Goal: Book appointment/travel/reservation

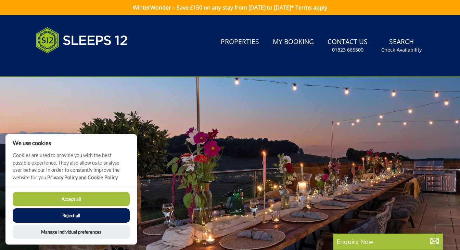
click at [101, 216] on button "Reject all" at bounding box center [71, 216] width 117 height 14
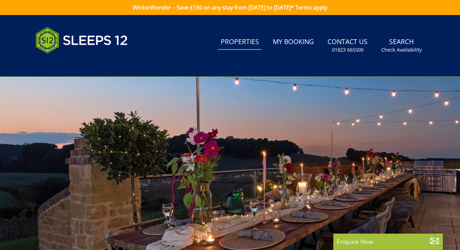
click at [249, 44] on link "Properties" at bounding box center [240, 42] width 44 height 15
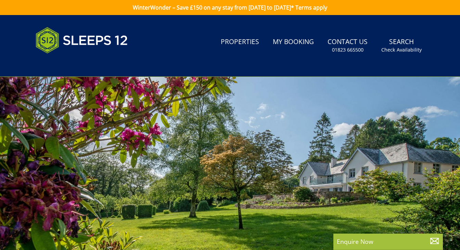
type input "[DATE]"
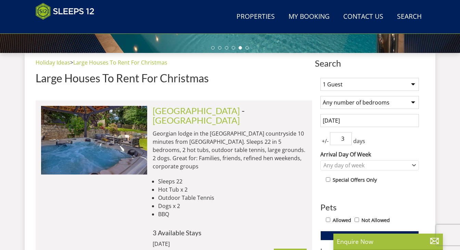
scroll to position [236, 0]
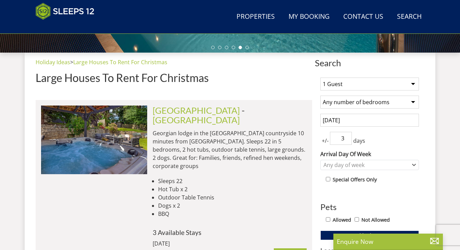
click at [356, 86] on select "1 Guest 2 Guests 3 Guests 4 Guests 5 Guests 6 Guests 7 Guests 8 Guests 9 Guests…" at bounding box center [369, 84] width 99 height 13
select select "13"
click at [320, 78] on select "1 Guest 2 Guests 3 Guests 4 Guests 5 Guests 6 Guests 7 Guests 8 Guests 9 Guests…" at bounding box center [369, 84] width 99 height 13
click at [360, 106] on select "Any number of bedrooms 4 Bedrooms 5 Bedrooms 6 Bedrooms 7 Bedrooms 8 Bedrooms 9…" at bounding box center [369, 102] width 99 height 13
select select "7"
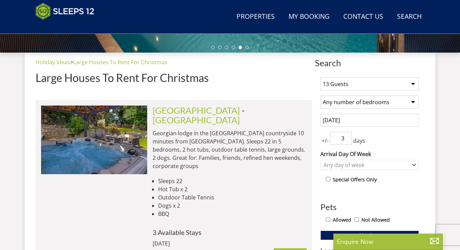
click at [320, 96] on select "Any number of bedrooms 4 Bedrooms 5 Bedrooms 6 Bedrooms 7 Bedrooms 8 Bedrooms 9…" at bounding box center [369, 102] width 99 height 13
click at [355, 126] on input "[DATE]" at bounding box center [369, 120] width 99 height 13
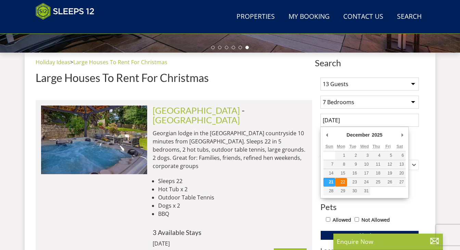
type input "[DATE]"
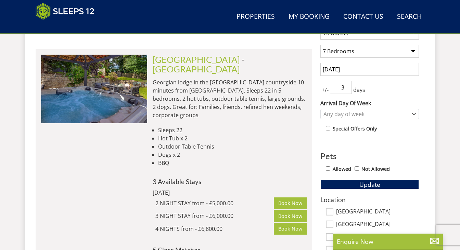
scroll to position [289, 0]
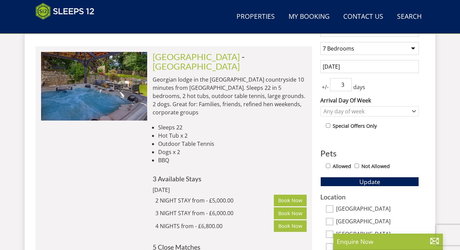
click at [338, 168] on label "Allowed" at bounding box center [342, 167] width 18 height 8
click at [330, 168] on input "Allowed" at bounding box center [328, 166] width 4 height 4
checkbox input "true"
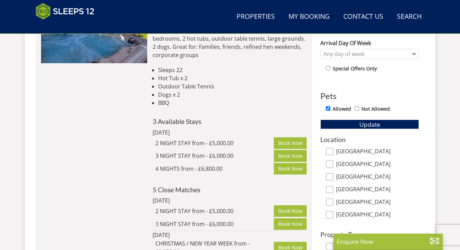
scroll to position [350, 0]
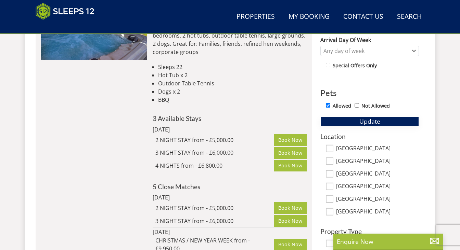
click at [344, 120] on button "Update" at bounding box center [369, 122] width 99 height 10
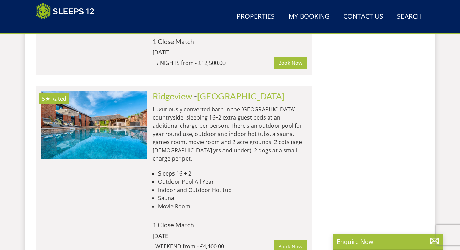
scroll to position [662, 0]
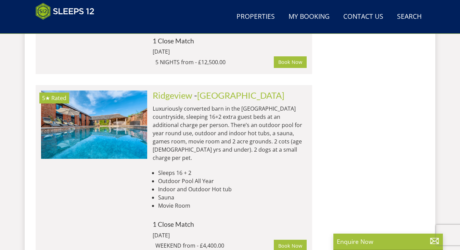
click at [184, 240] on div "WEEKEND from - £4,400.00 Book Now" at bounding box center [230, 246] width 154 height 13
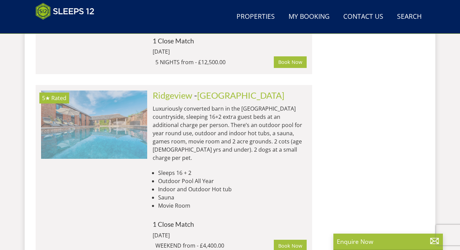
click at [106, 112] on img at bounding box center [94, 125] width 106 height 68
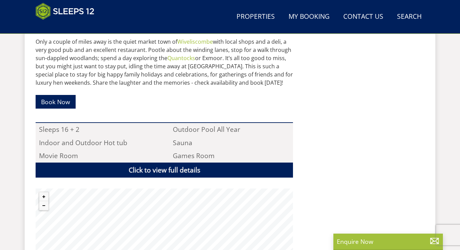
scroll to position [499, 0]
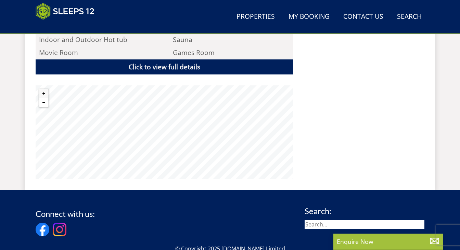
click at [46, 105] on button "Zoom out" at bounding box center [43, 102] width 9 height 9
click at [45, 105] on button "Zoom out" at bounding box center [43, 102] width 9 height 9
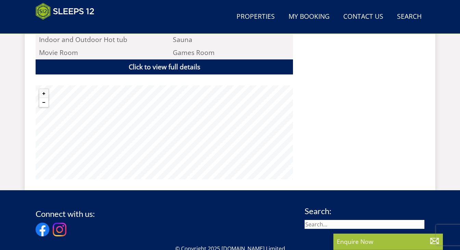
click at [45, 105] on button "Zoom out" at bounding box center [43, 102] width 9 height 9
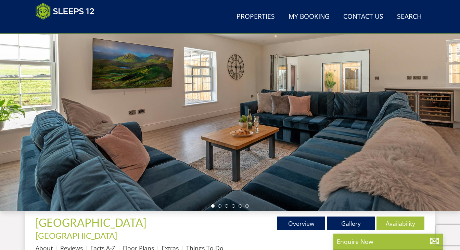
scroll to position [83, 0]
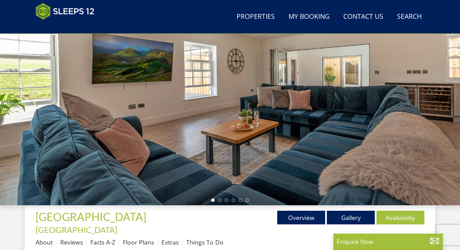
click at [275, 117] on div at bounding box center [230, 85] width 460 height 239
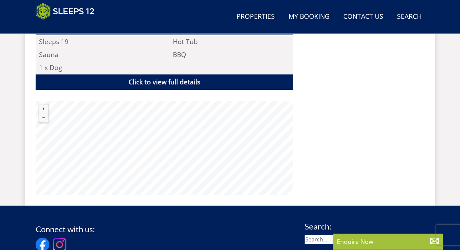
scroll to position [486, 0]
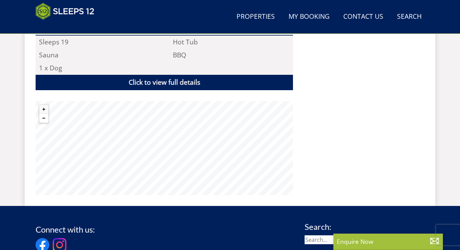
click at [45, 114] on button "Zoom out" at bounding box center [43, 118] width 9 height 9
click at [44, 114] on button "Zoom out" at bounding box center [43, 118] width 9 height 9
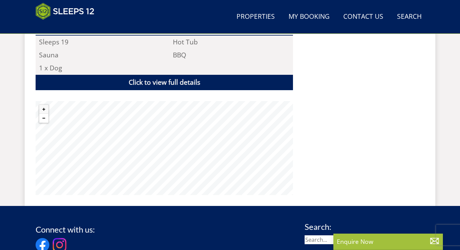
click at [44, 114] on button "Zoom out" at bounding box center [43, 118] width 9 height 9
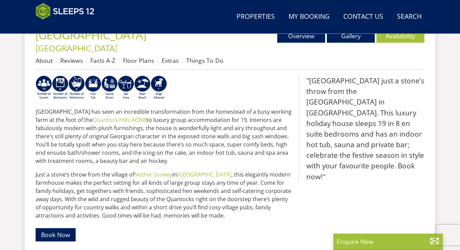
scroll to position [247, 0]
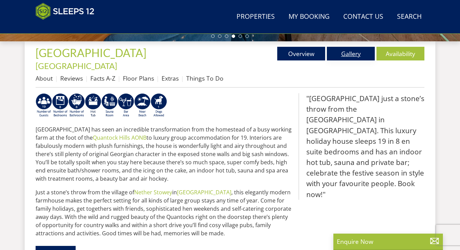
click at [346, 53] on link "Gallery" at bounding box center [351, 54] width 48 height 14
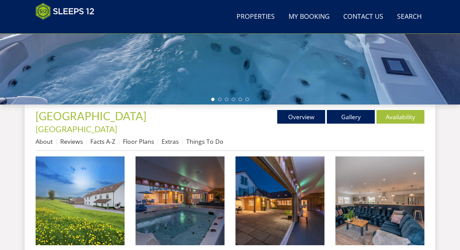
scroll to position [230, 0]
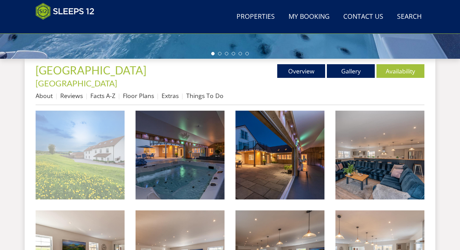
click at [88, 165] on img at bounding box center [80, 155] width 89 height 89
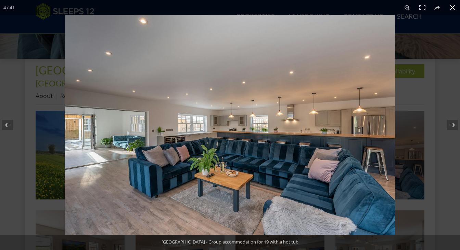
click at [448, 6] on button at bounding box center [452, 7] width 15 height 15
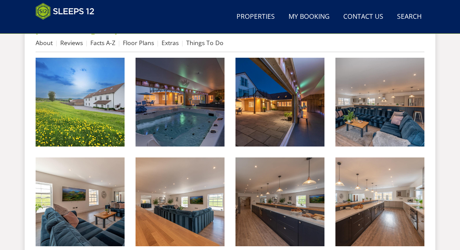
scroll to position [305, 0]
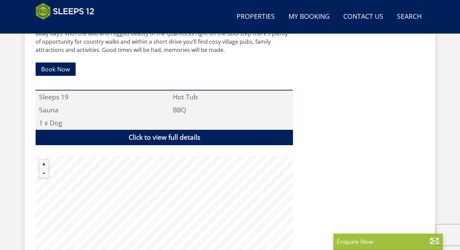
scroll to position [442, 0]
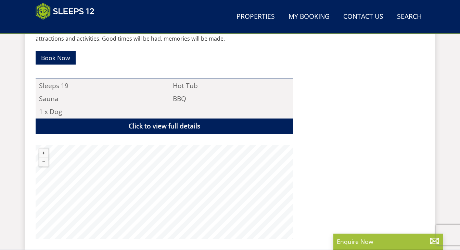
click at [168, 121] on link "Click to view full details" at bounding box center [164, 126] width 257 height 15
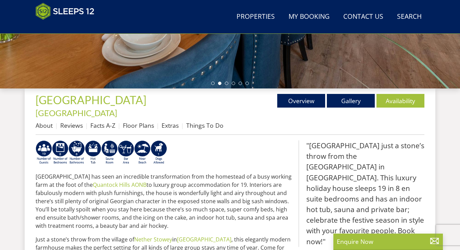
scroll to position [201, 0]
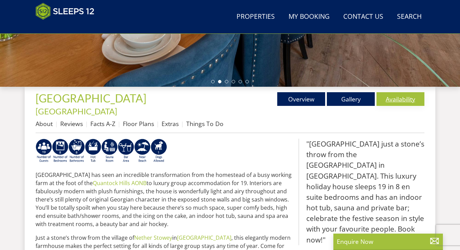
click at [391, 102] on link "Availability" at bounding box center [400, 99] width 48 height 14
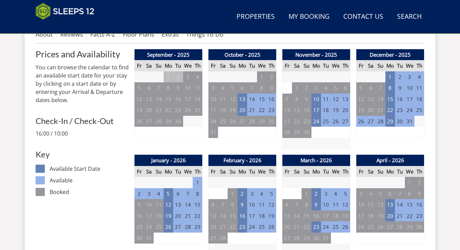
scroll to position [295, 0]
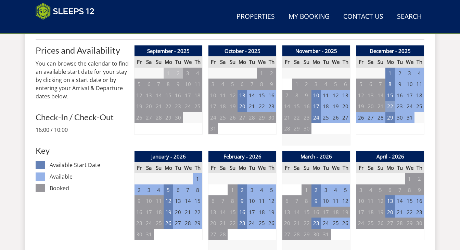
click at [390, 101] on td "22" at bounding box center [390, 106] width 10 height 11
